Goal: Task Accomplishment & Management: Manage account settings

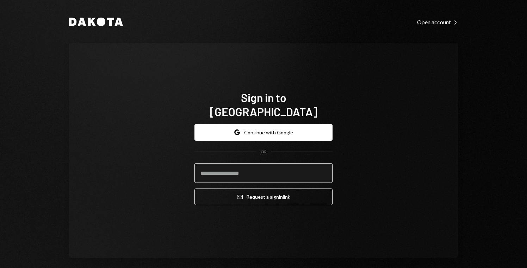
click at [278, 163] on input "email" at bounding box center [263, 173] width 138 height 20
type input "**********"
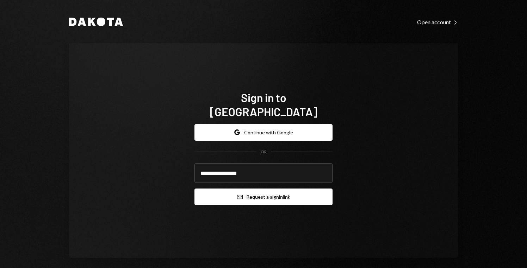
click at [276, 189] on button "Email Request a sign in link" at bounding box center [263, 197] width 138 height 17
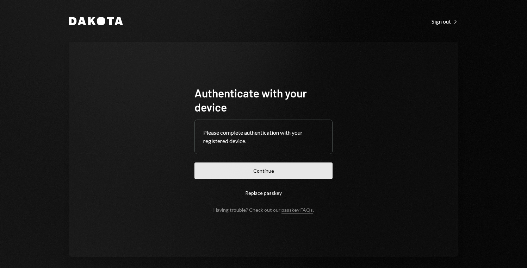
click at [283, 174] on button "Continue" at bounding box center [263, 171] width 138 height 17
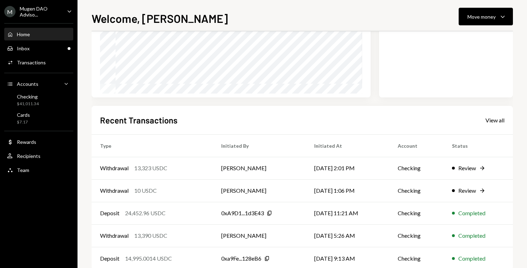
scroll to position [122, 0]
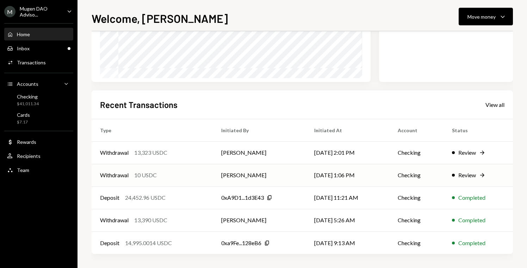
click at [474, 176] on div "Review" at bounding box center [467, 175] width 18 height 8
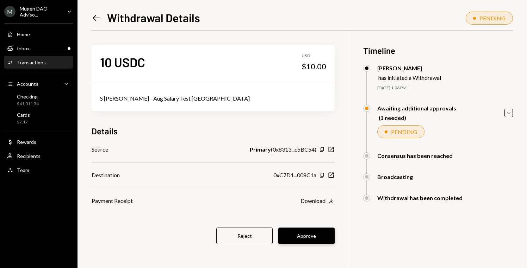
click at [321, 237] on button "Approve" at bounding box center [306, 236] width 56 height 17
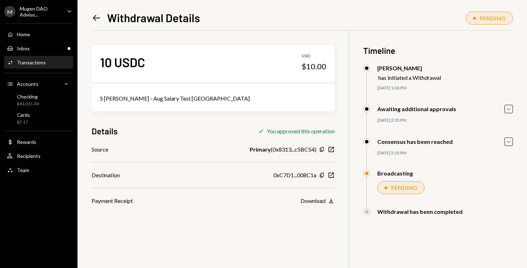
click at [96, 12] on link "Left Arrow" at bounding box center [97, 17] width 10 height 11
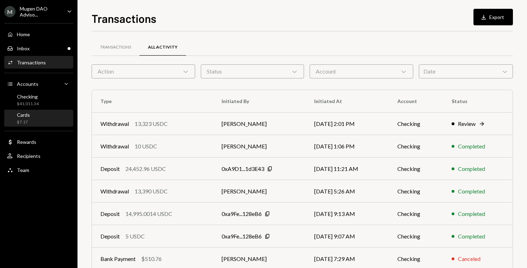
click at [45, 114] on div "Cards $7.17" at bounding box center [38, 118] width 63 height 13
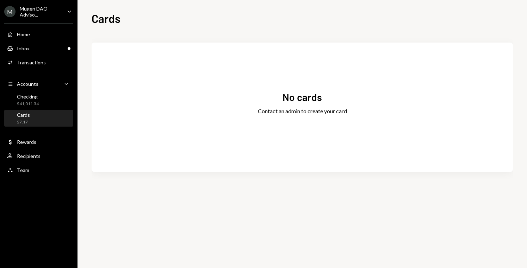
click at [41, 116] on div "Cards $7.17" at bounding box center [38, 118] width 63 height 13
click at [41, 105] on div "Checking $41,011.34" at bounding box center [38, 100] width 63 height 13
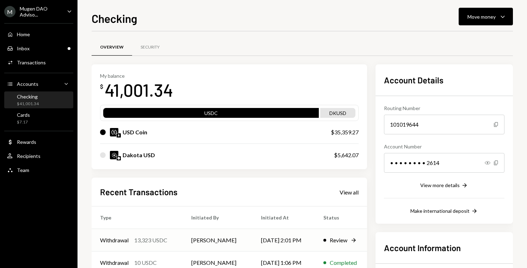
click at [337, 243] on div "Review" at bounding box center [338, 240] width 18 height 8
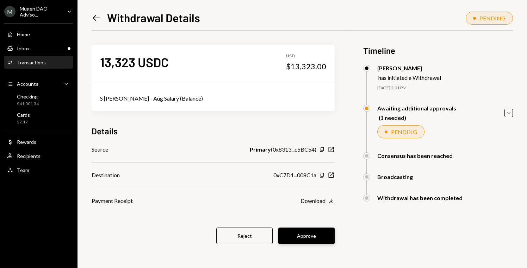
click at [299, 235] on button "Approve" at bounding box center [306, 236] width 56 height 17
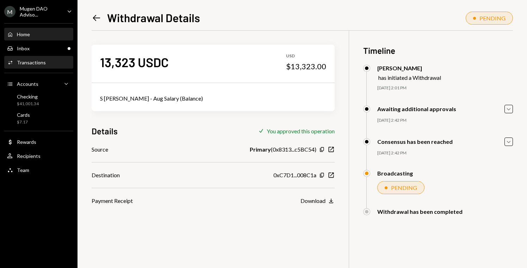
click at [31, 33] on div "Home Home" at bounding box center [38, 34] width 63 height 6
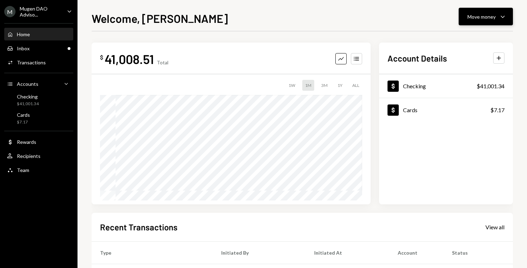
click at [498, 14] on icon "Caret Down" at bounding box center [502, 16] width 8 height 8
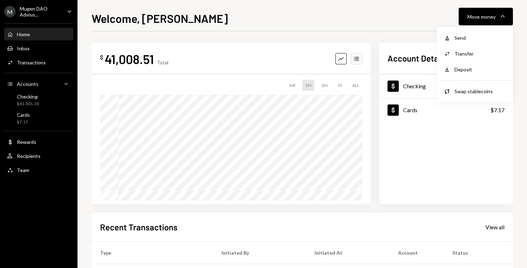
click at [322, 12] on div "Welcome, [PERSON_NAME] Move money Caret Down" at bounding box center [302, 17] width 421 height 15
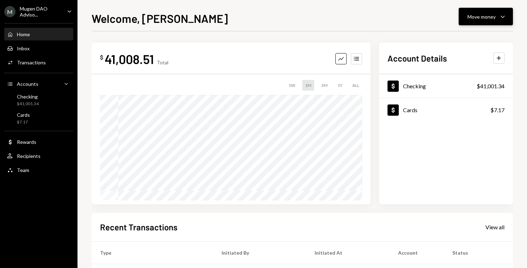
click at [502, 19] on icon "Caret Down" at bounding box center [502, 16] width 8 height 8
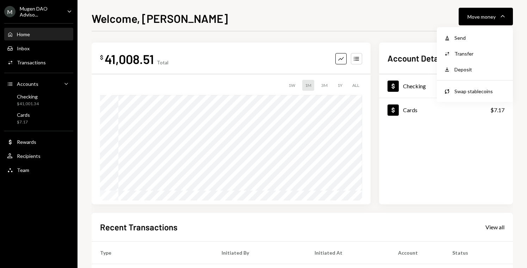
click at [370, 26] on div "Welcome, [PERSON_NAME] Move money Caret Down $ 41,008.51 Total Graph Accounts 1…" at bounding box center [302, 139] width 421 height 258
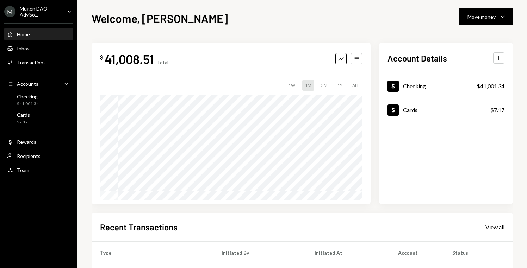
click at [68, 9] on icon "Caret Down" at bounding box center [69, 11] width 8 height 8
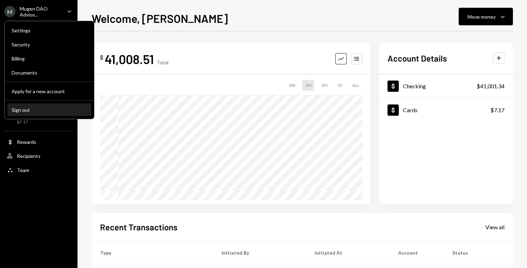
click at [21, 111] on div "Sign out" at bounding box center [49, 110] width 75 height 6
